Goal: Task Accomplishment & Management: Use online tool/utility

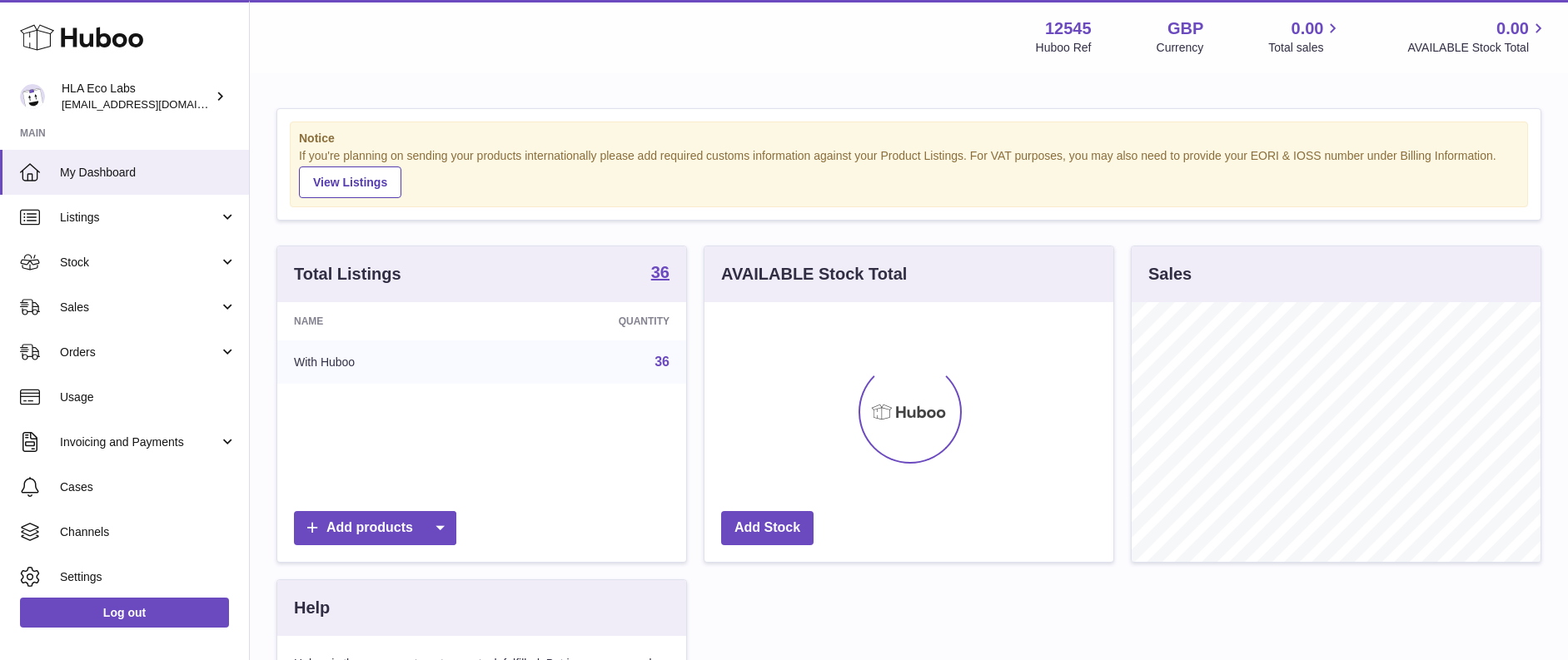
scroll to position [260, 409]
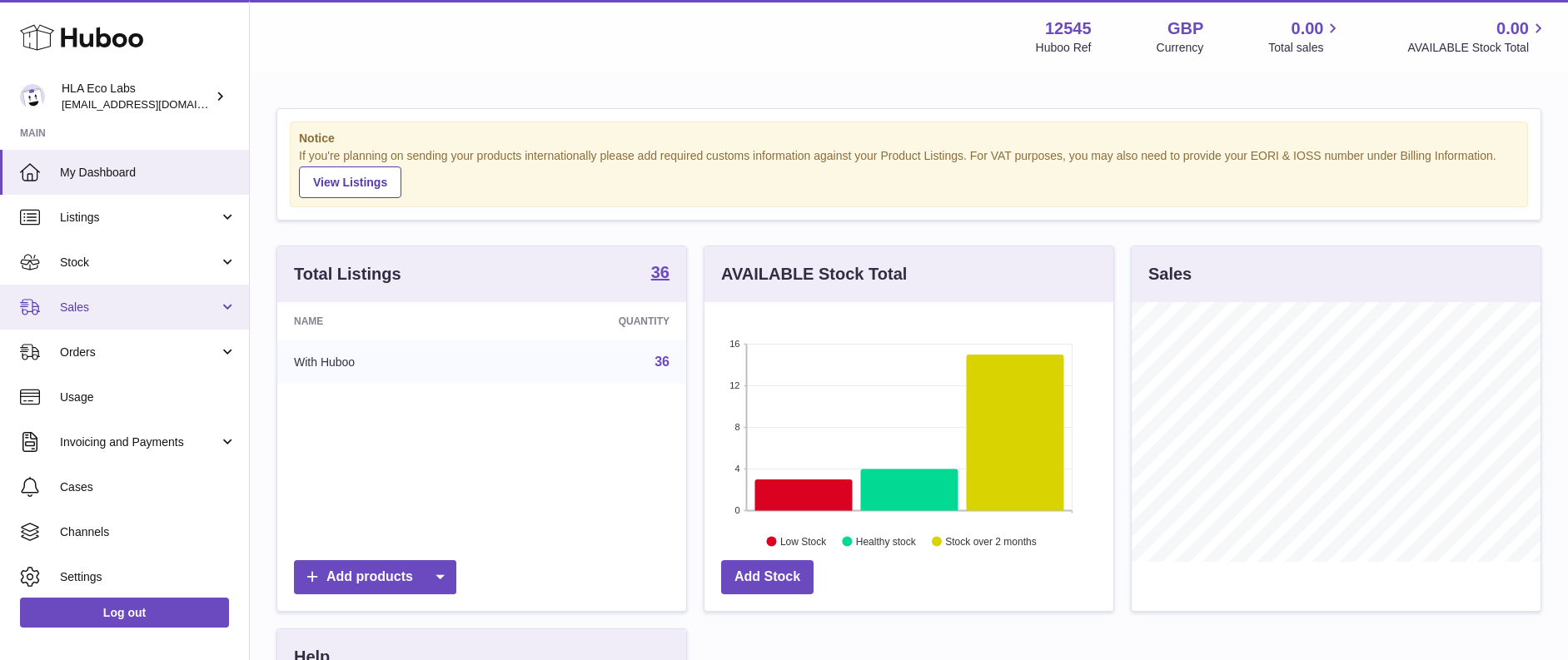
click at [164, 318] on link "Sales" at bounding box center [125, 307] width 249 height 45
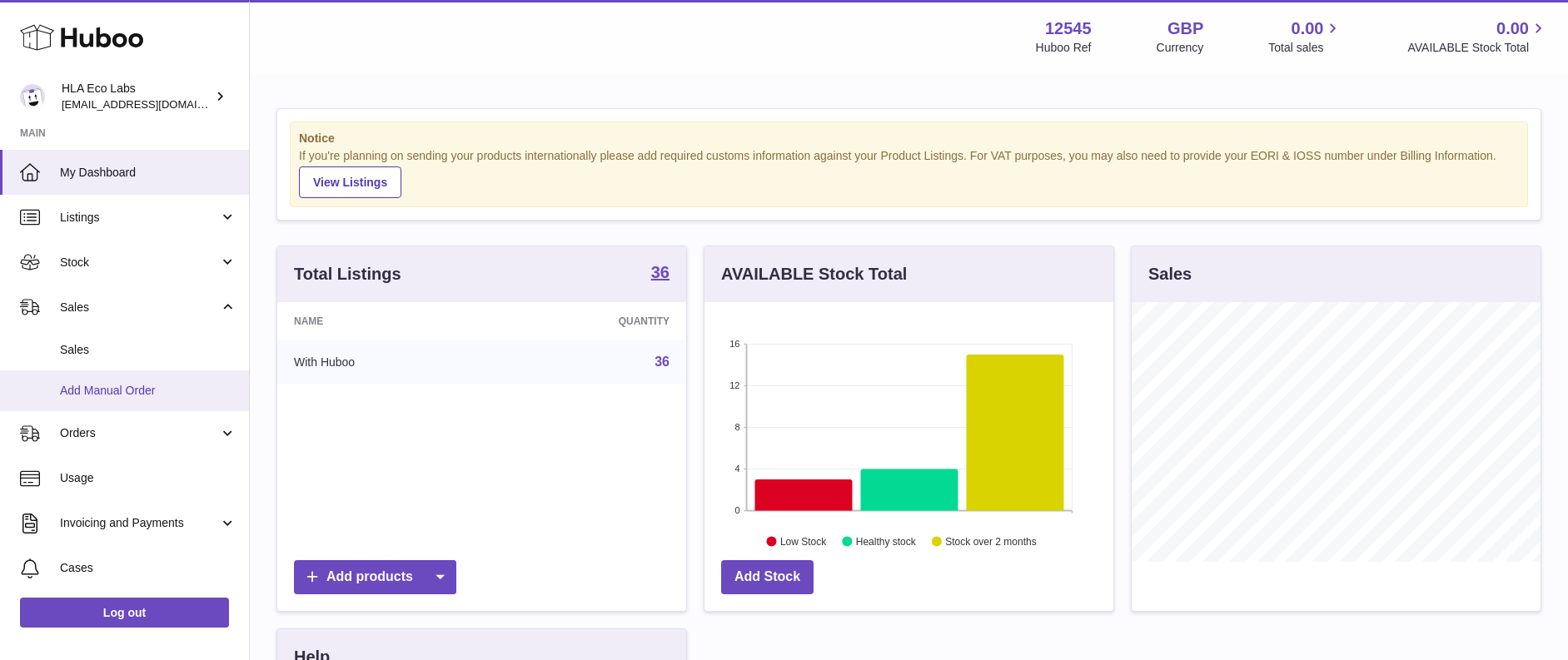
click at [137, 384] on span "Add Manual Order" at bounding box center [149, 391] width 177 height 15
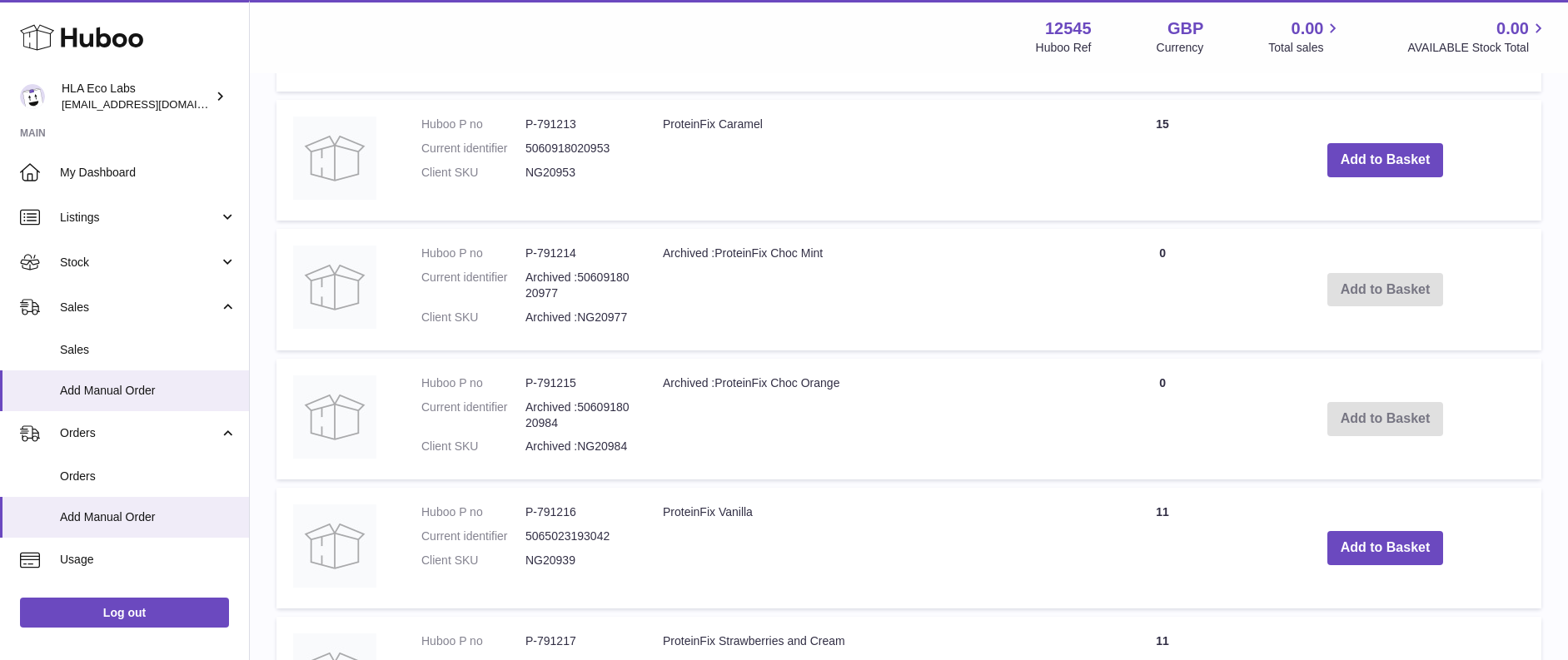
scroll to position [1259, 0]
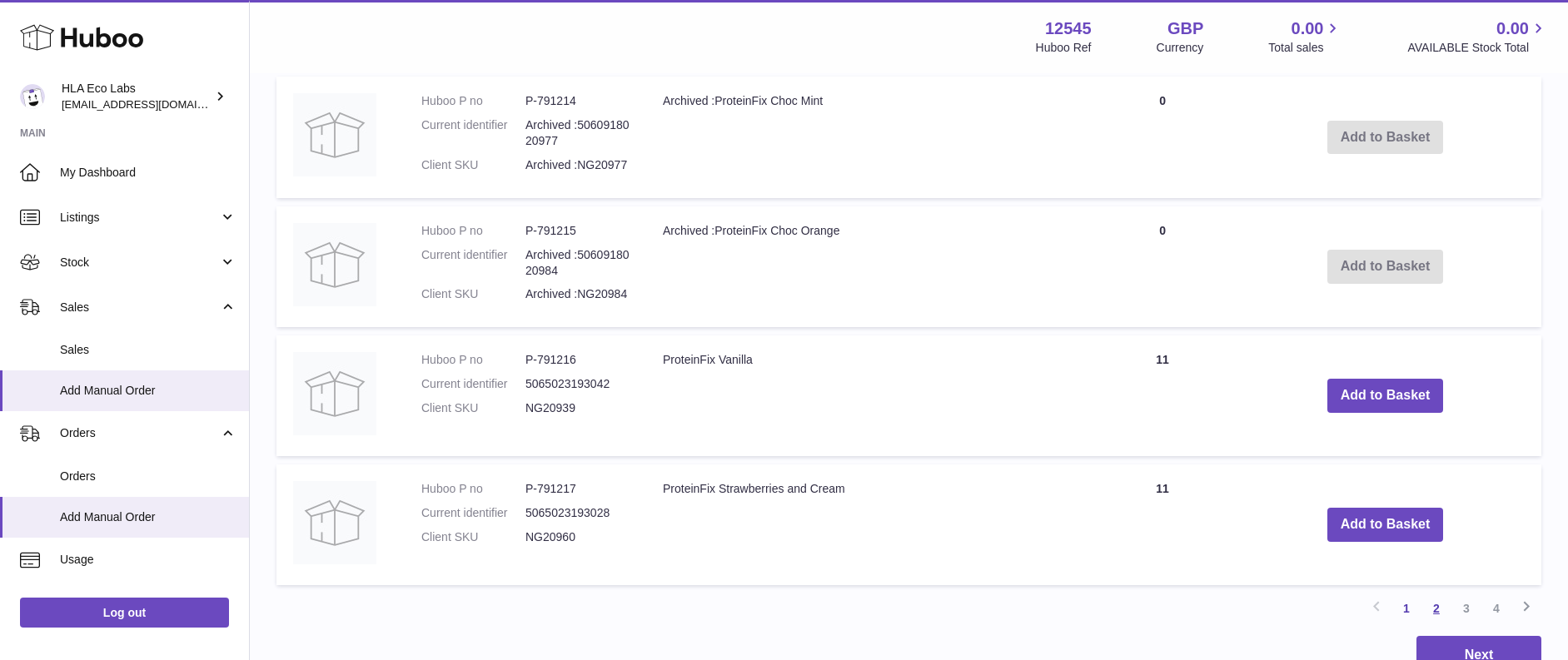
click at [1436, 609] on link "2" at bounding box center [1437, 609] width 30 height 30
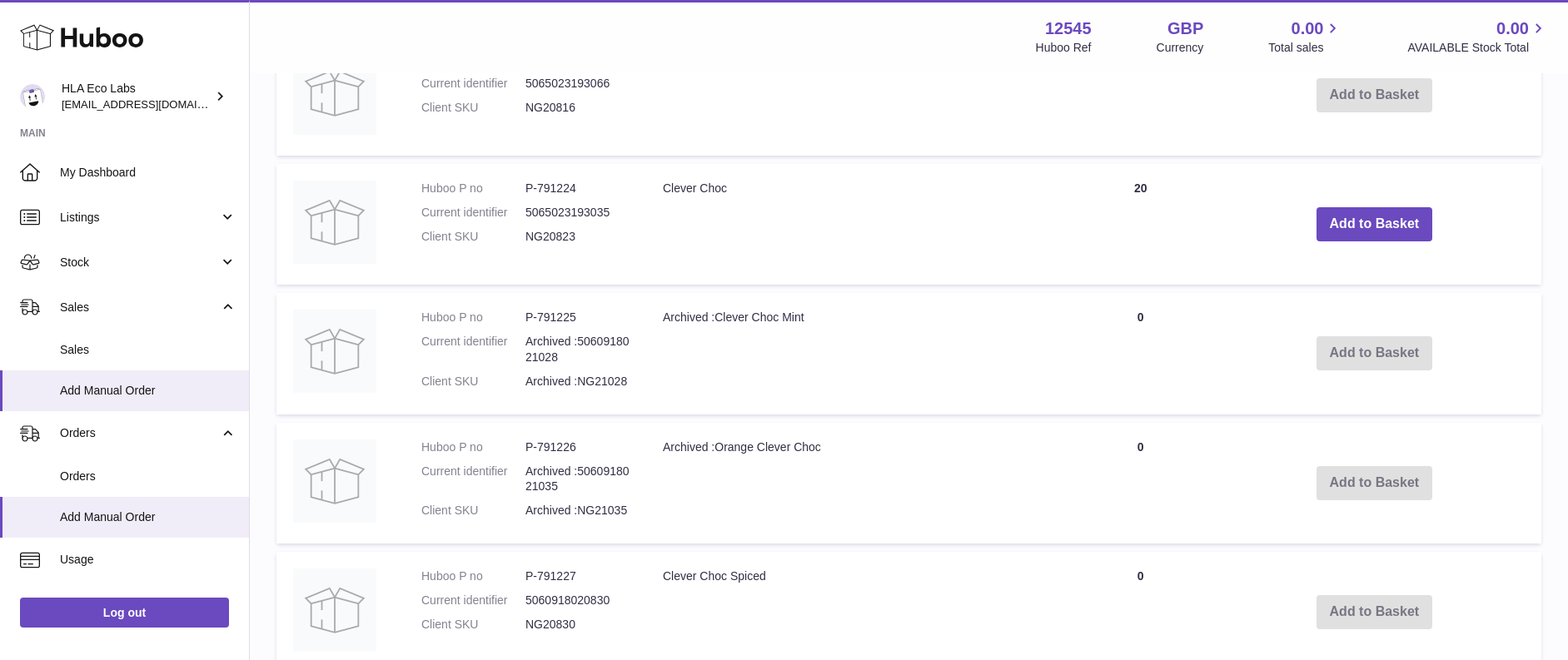
scroll to position [1406, 0]
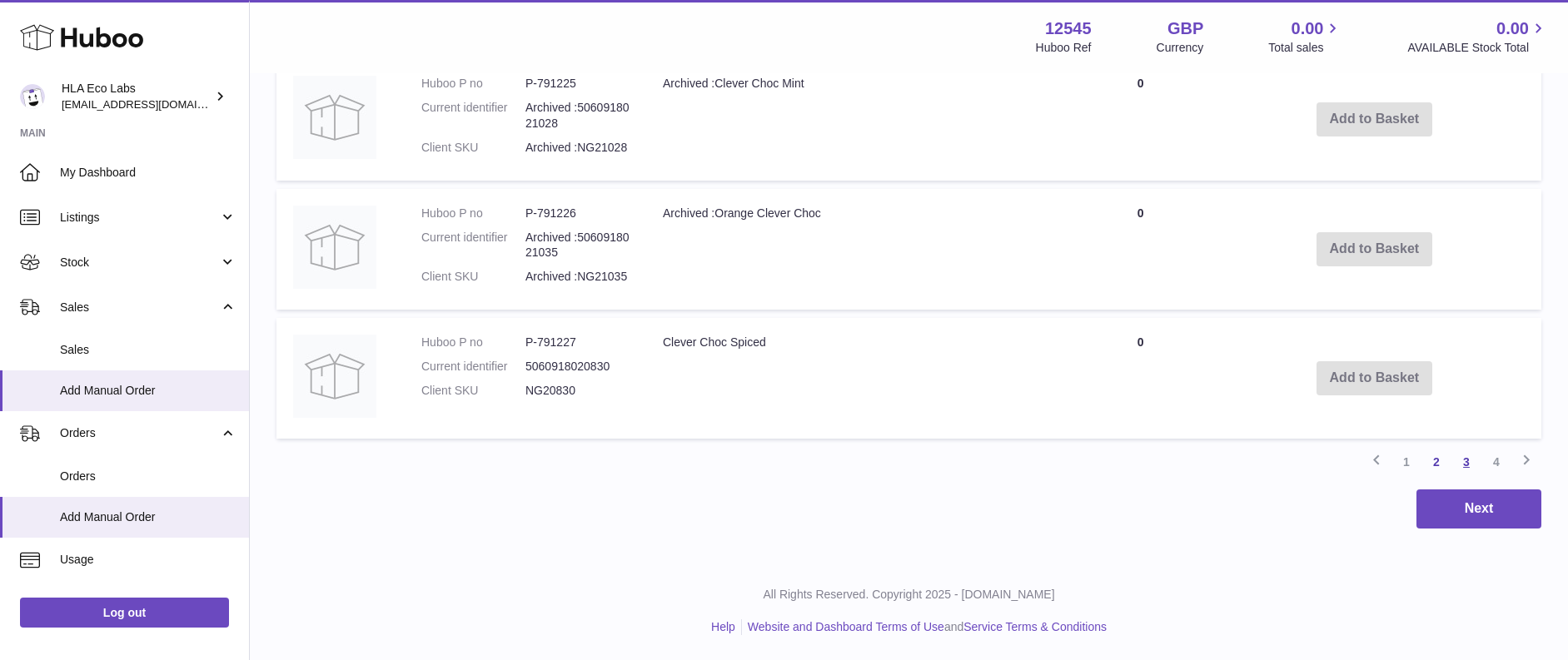
click at [1466, 466] on link "3" at bounding box center [1466, 462] width 30 height 30
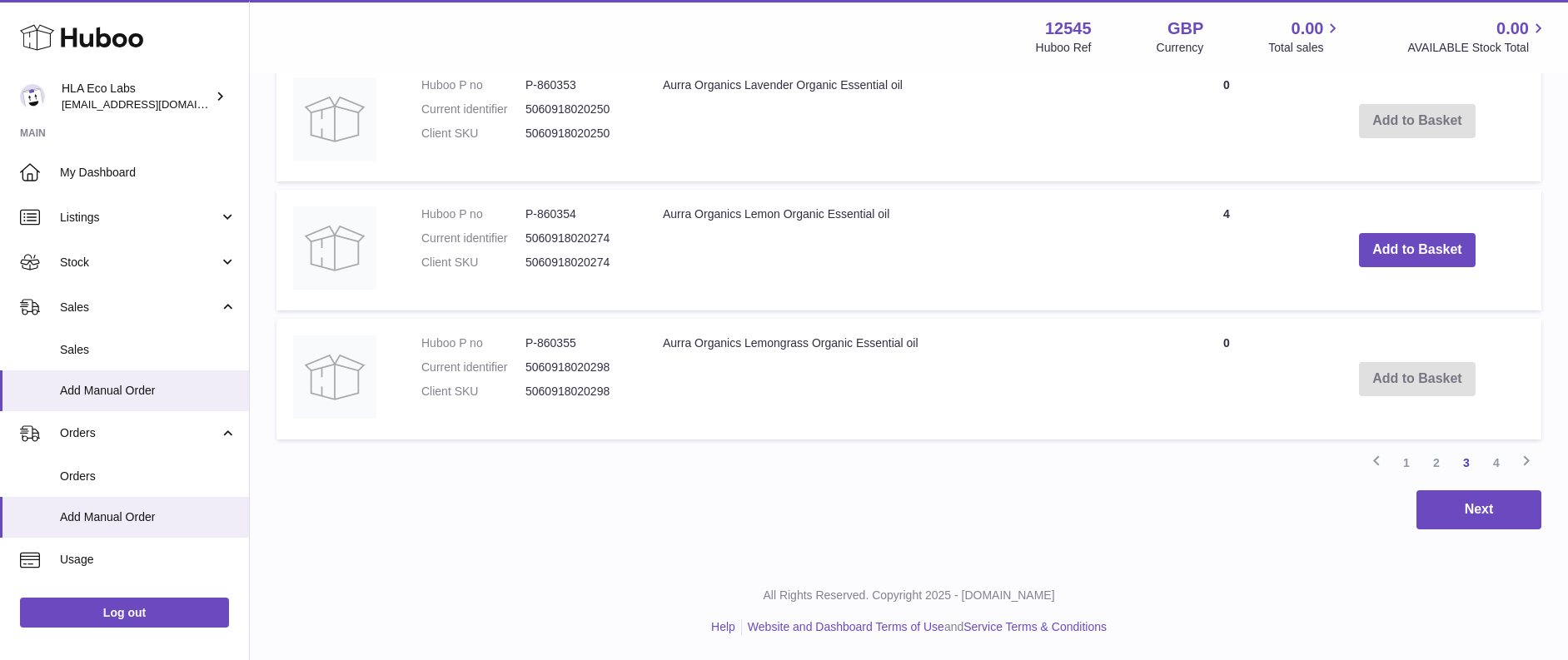
scroll to position [1403, 0]
click at [1440, 461] on link "2" at bounding box center [1437, 463] width 30 height 30
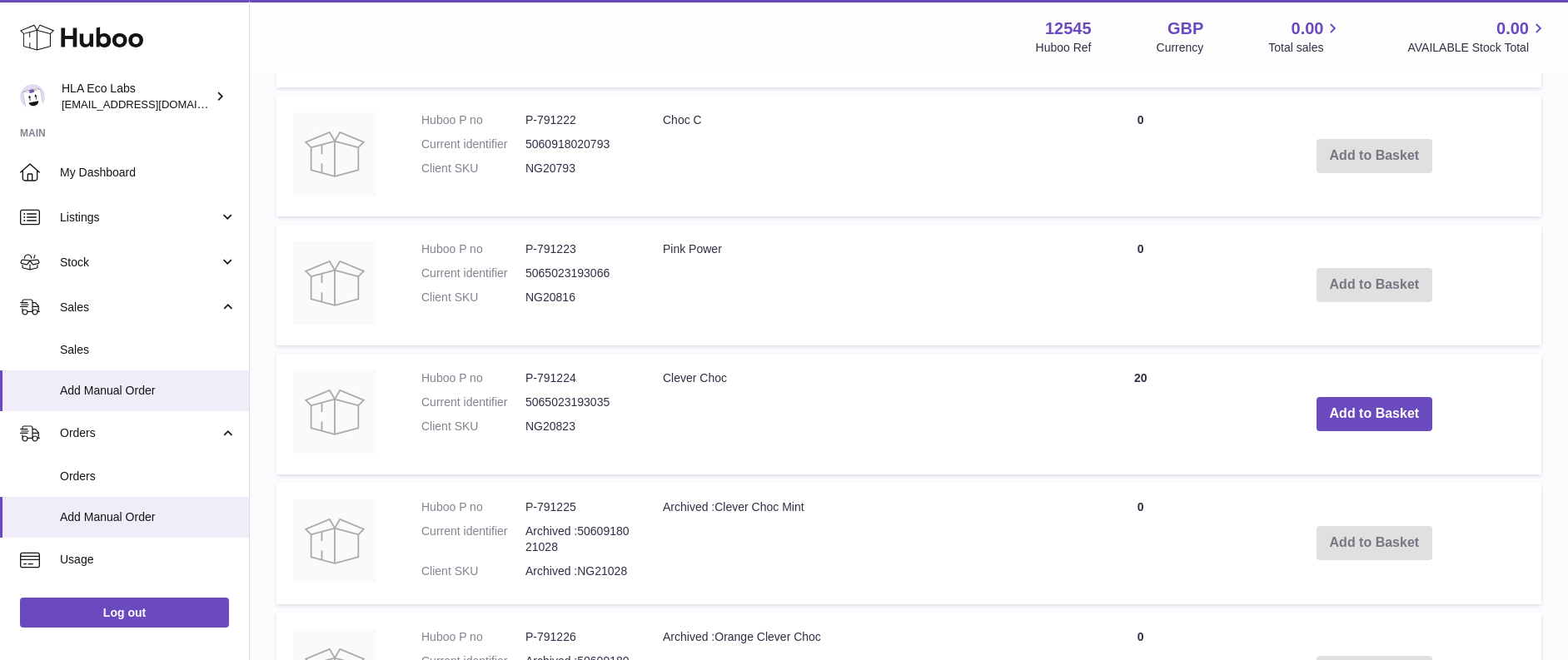
scroll to position [1406, 0]
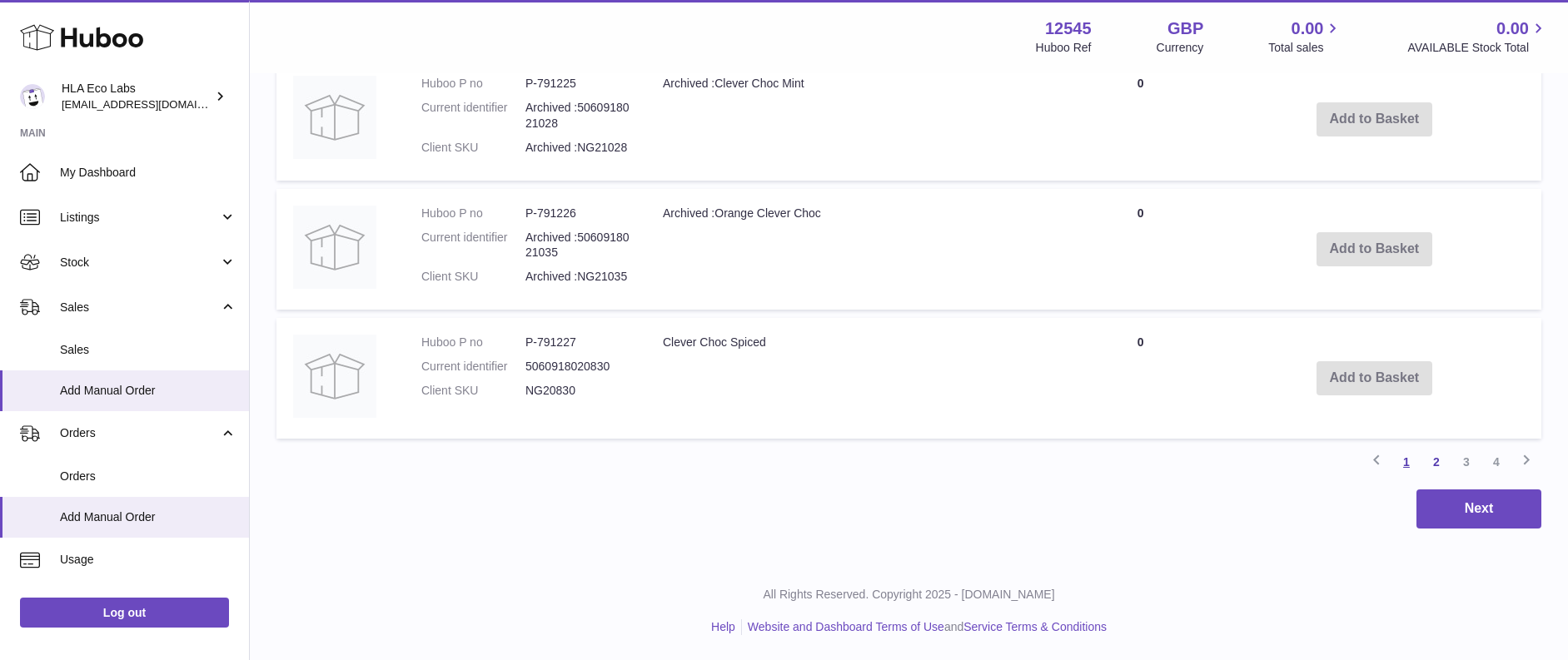
click at [1408, 466] on link "1" at bounding box center [1407, 462] width 30 height 30
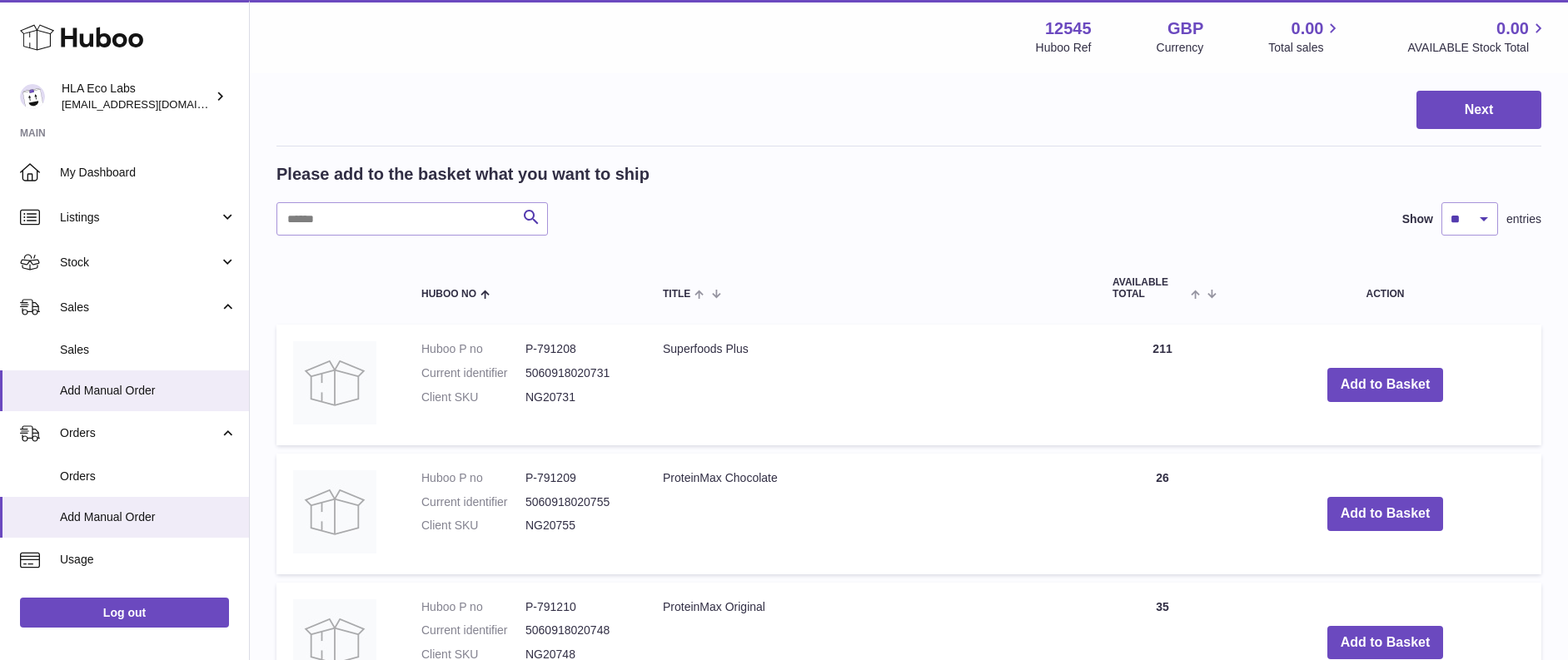
scroll to position [237, 0]
